Goal: Task Accomplishment & Management: Manage account settings

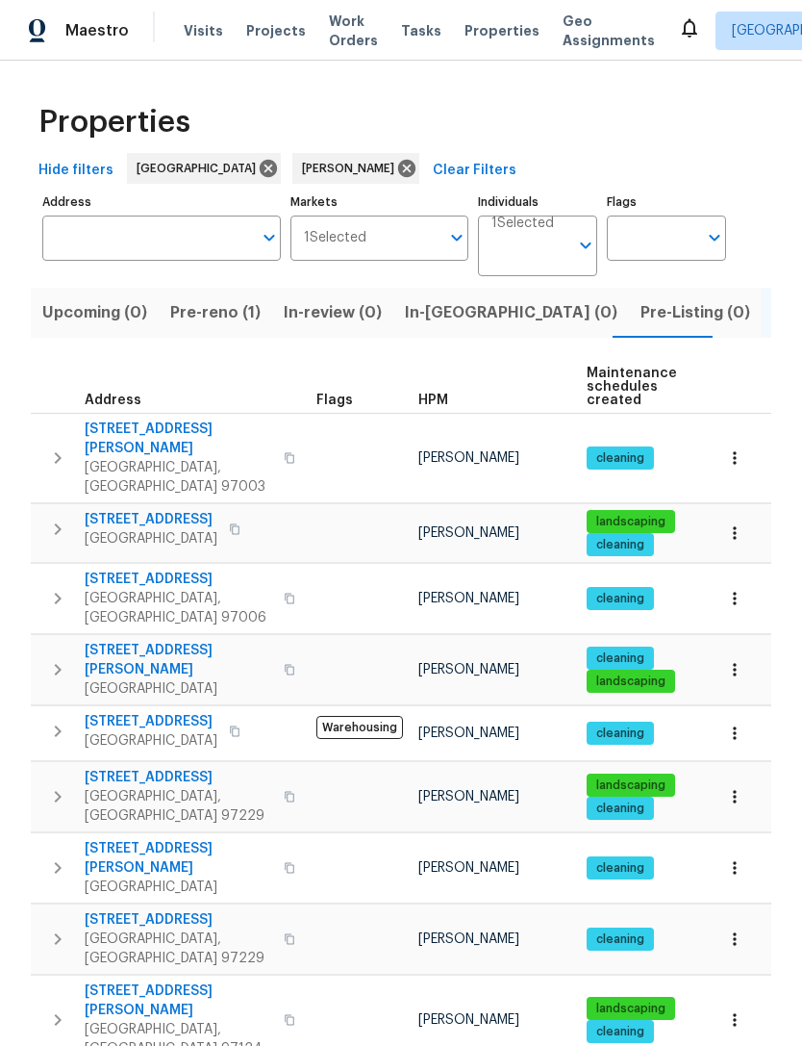
scroll to position [38, 0]
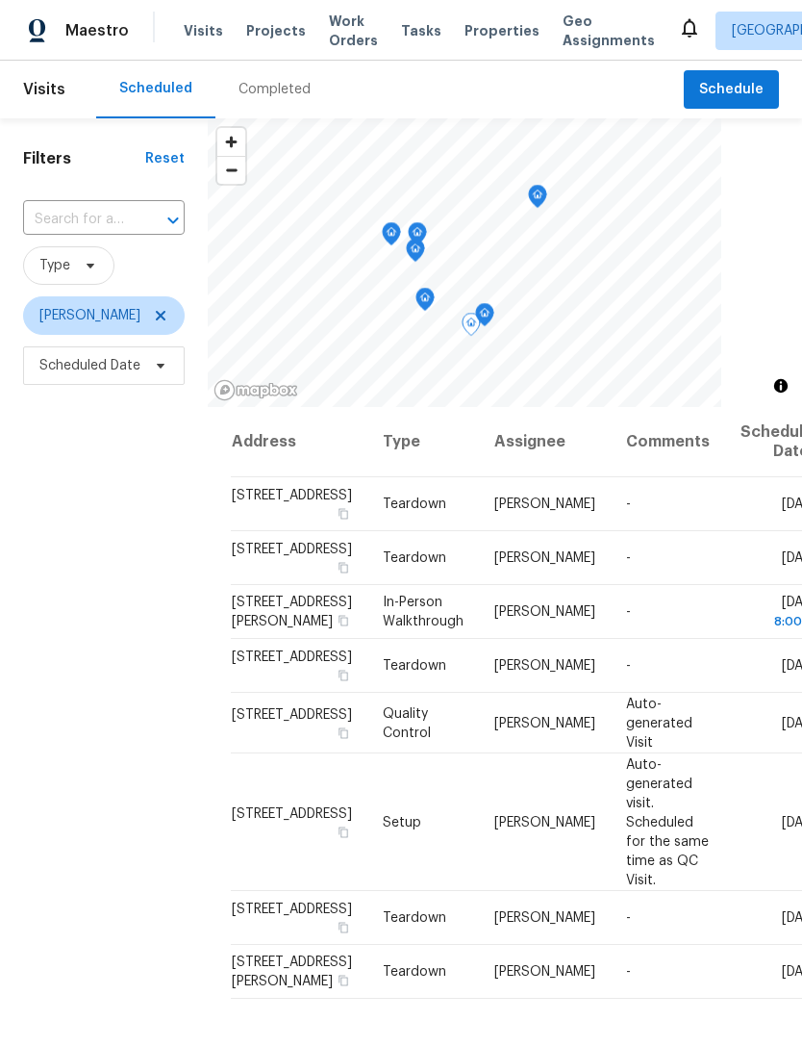
click at [0, 0] on icon at bounding box center [0, 0] width 0 height 0
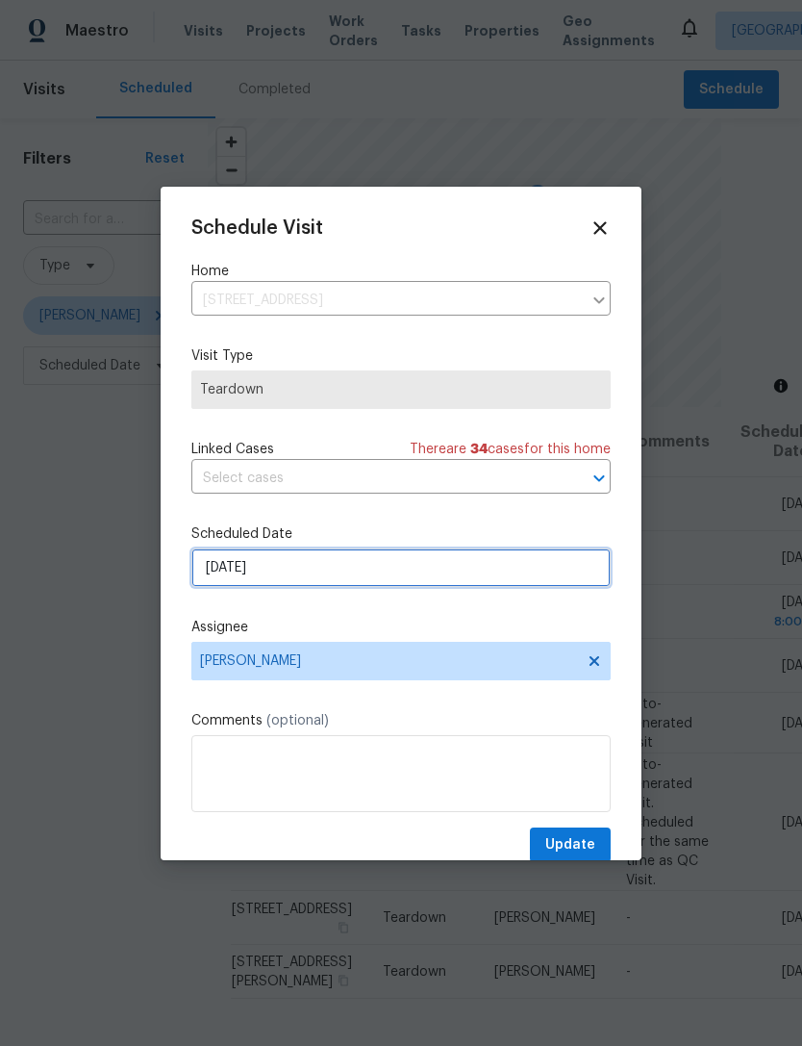
click at [395, 578] on input "9/28/2025" at bounding box center [400, 567] width 419 height 38
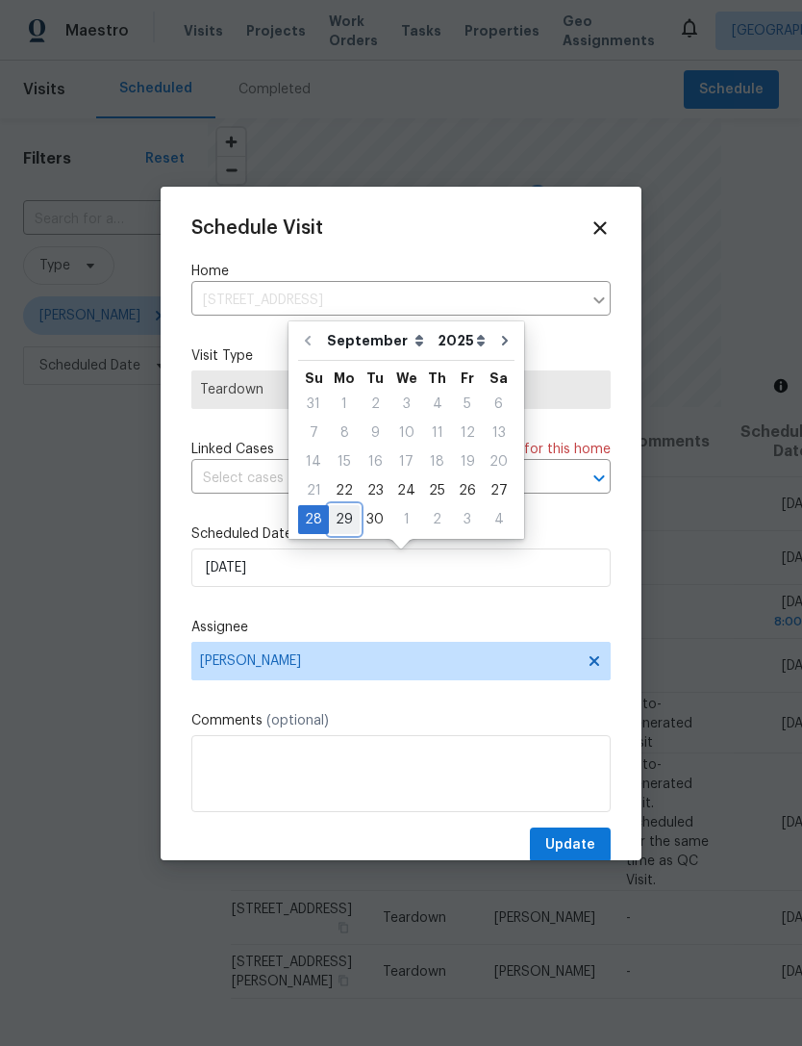
click at [340, 521] on div "29" at bounding box center [344, 519] width 31 height 27
type input "9/29/2025"
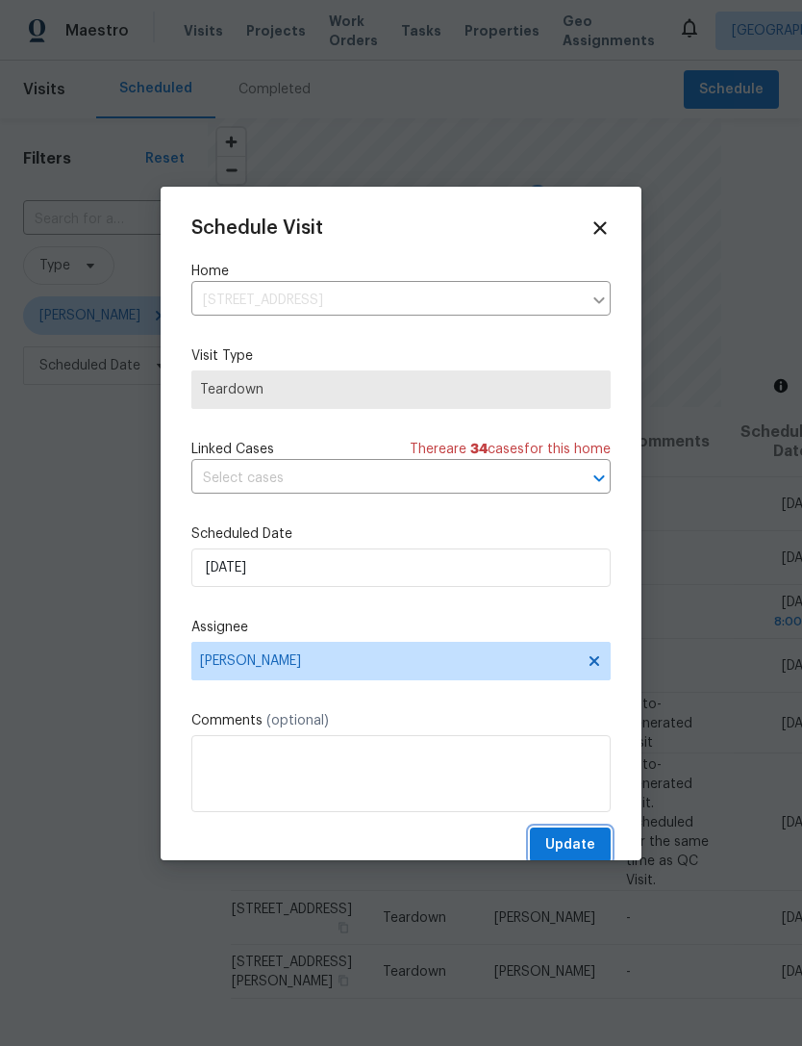
click at [569, 844] on span "Update" at bounding box center [570, 845] width 50 height 24
